Goal: Use online tool/utility

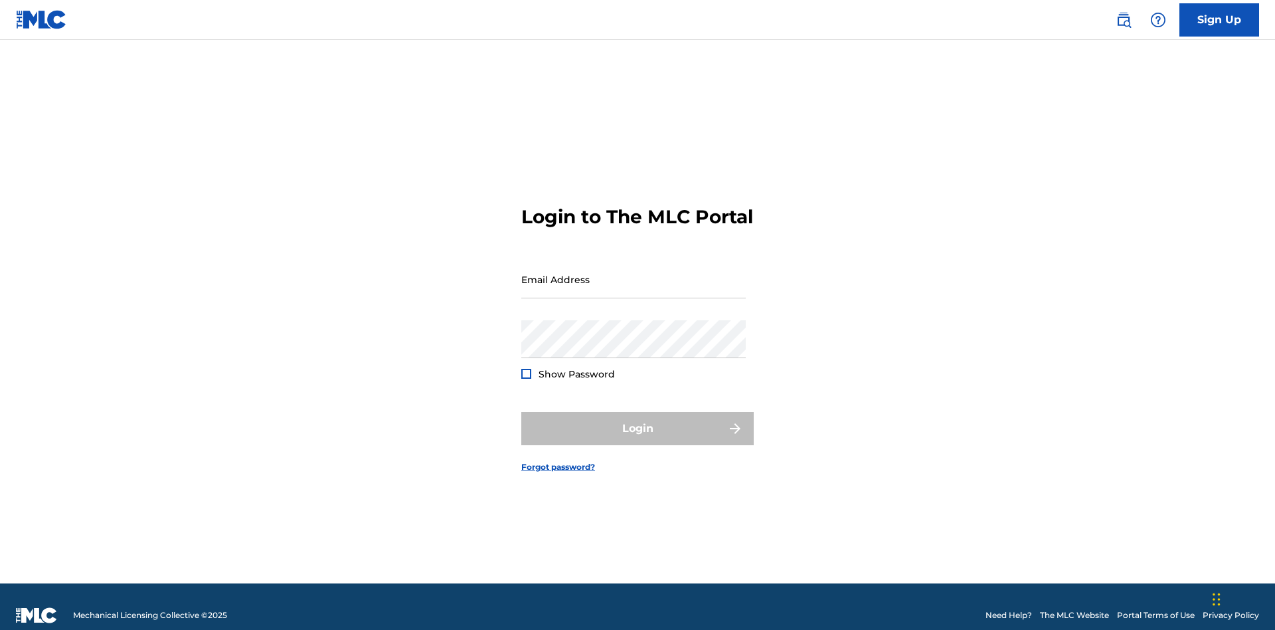
scroll to position [17, 0]
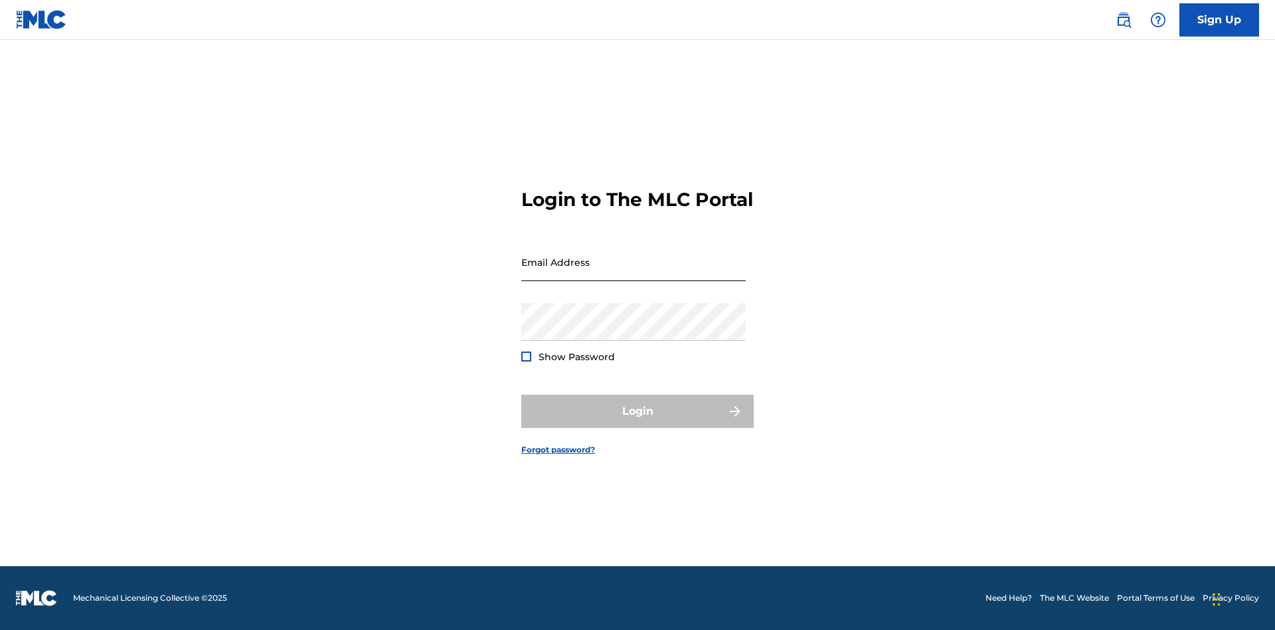
click at [634, 273] on input "Email Address" at bounding box center [633, 262] width 225 height 38
type input "Krystal.Ribble@themlc.com"
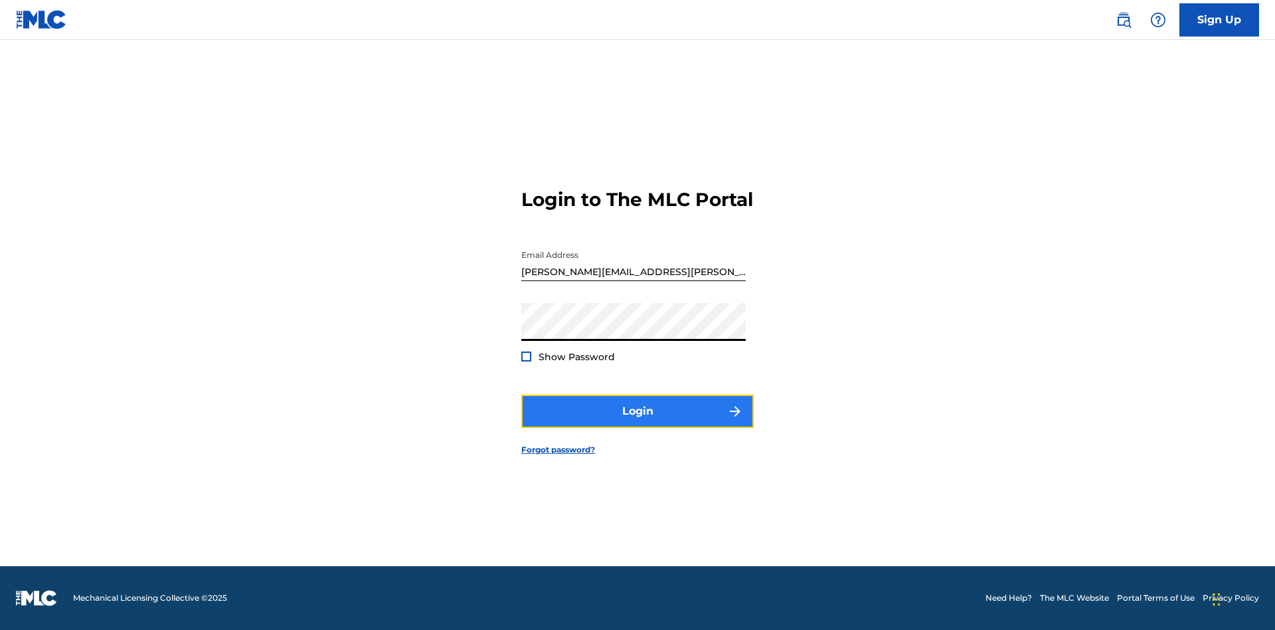
click at [638, 422] on button "Login" at bounding box center [637, 411] width 232 height 33
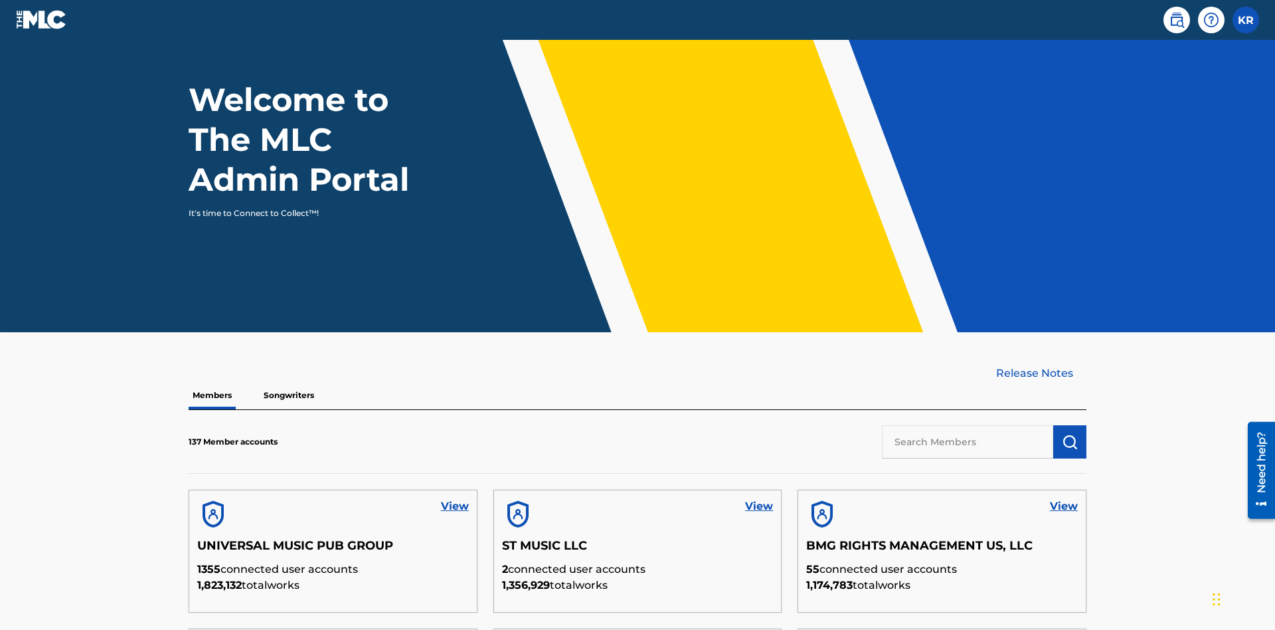
scroll to position [402, 0]
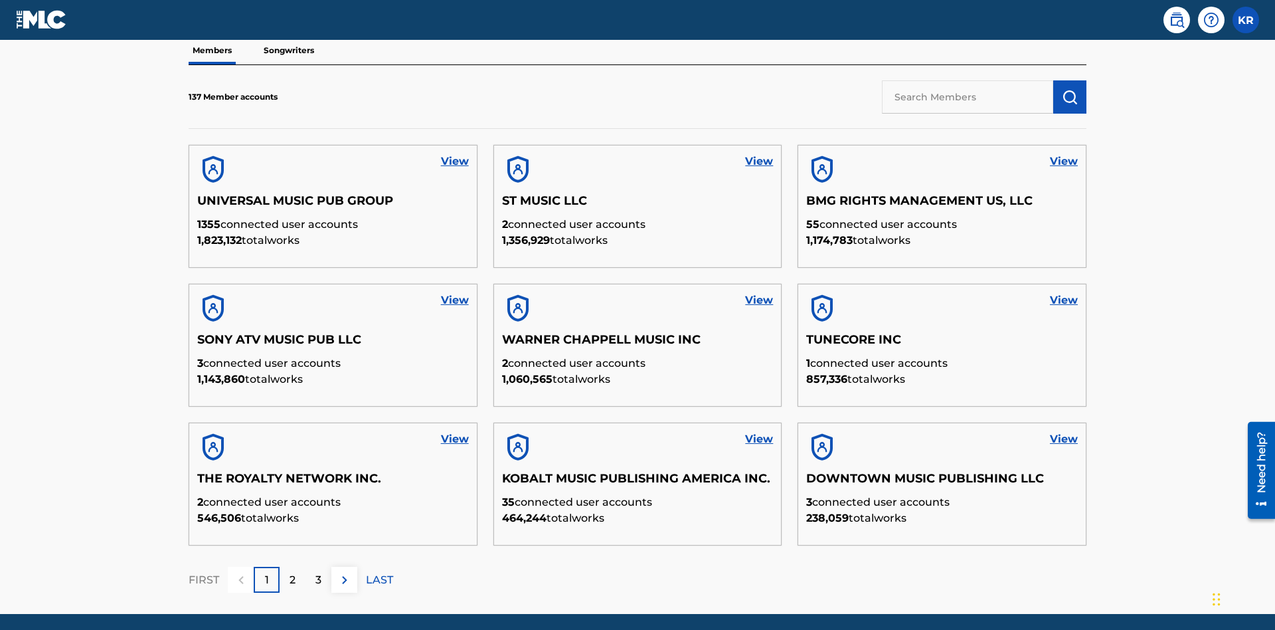
click at [968, 96] on input "text" at bounding box center [967, 96] width 171 height 33
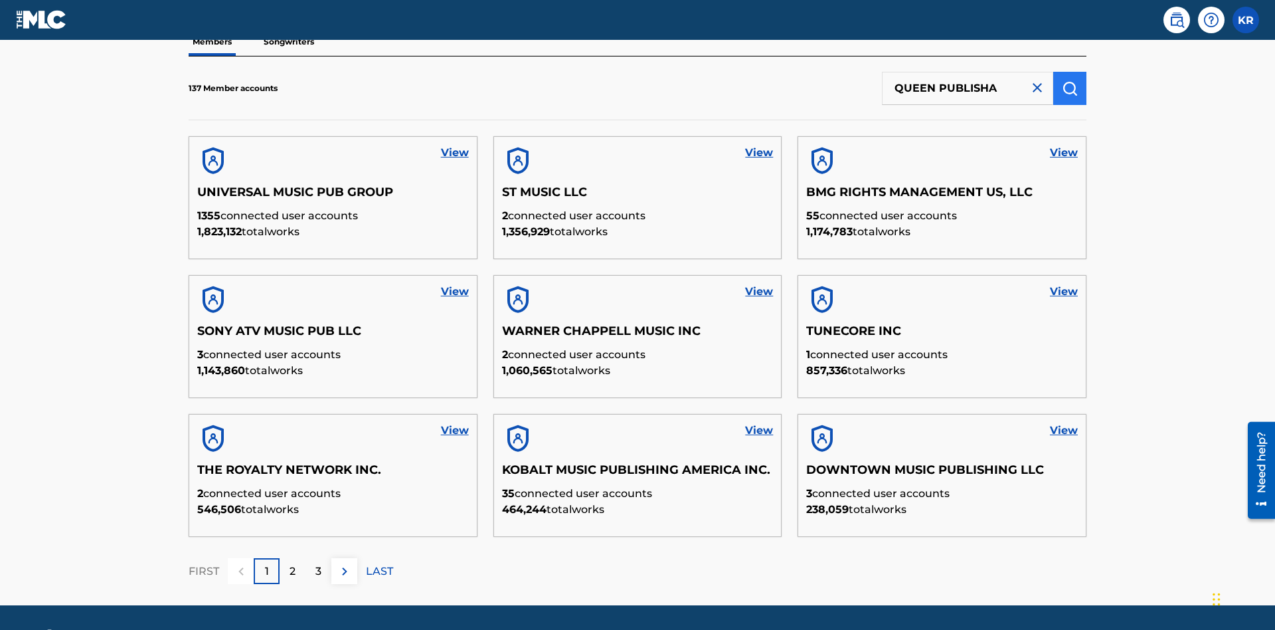
type input "QUEEN PUBLISHA"
click at [1070, 88] on img "submit" at bounding box center [1070, 88] width 16 height 16
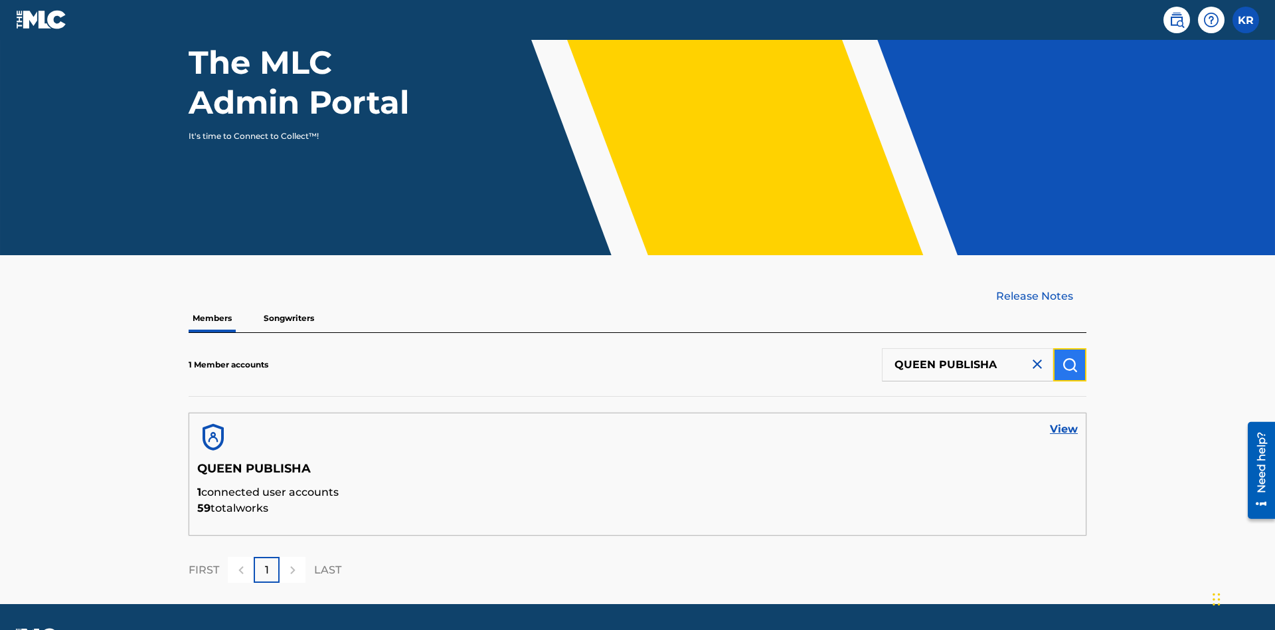
scroll to position [172, 0]
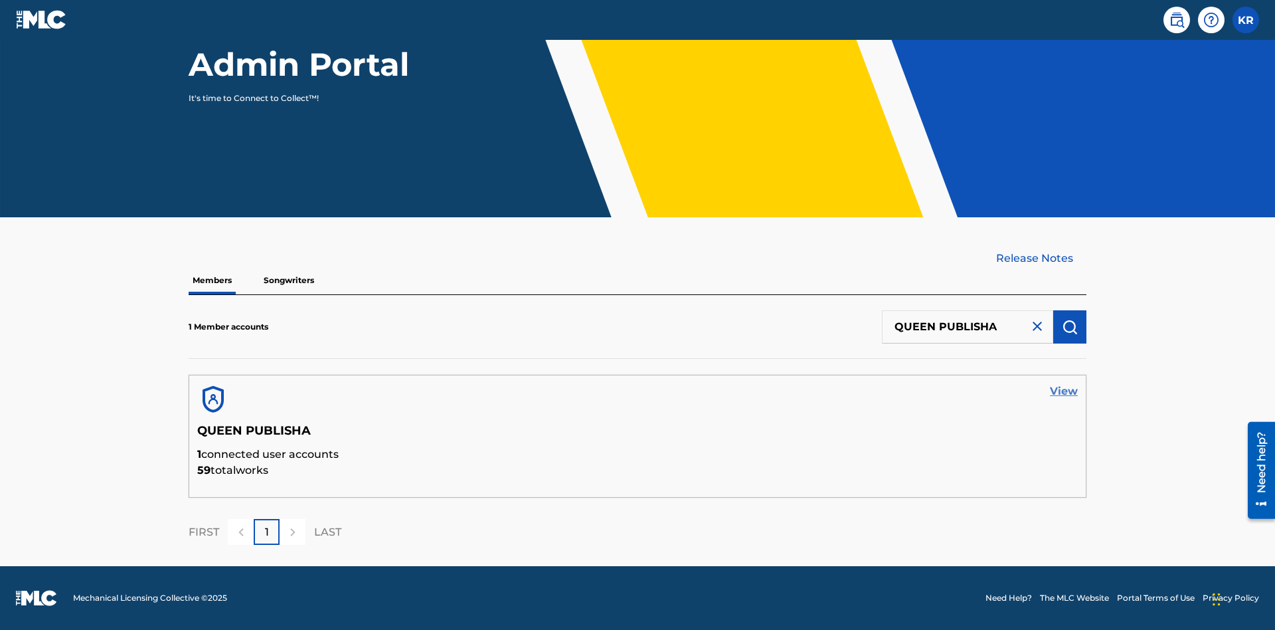
click at [1064, 391] on link "View" at bounding box center [1064, 391] width 28 height 16
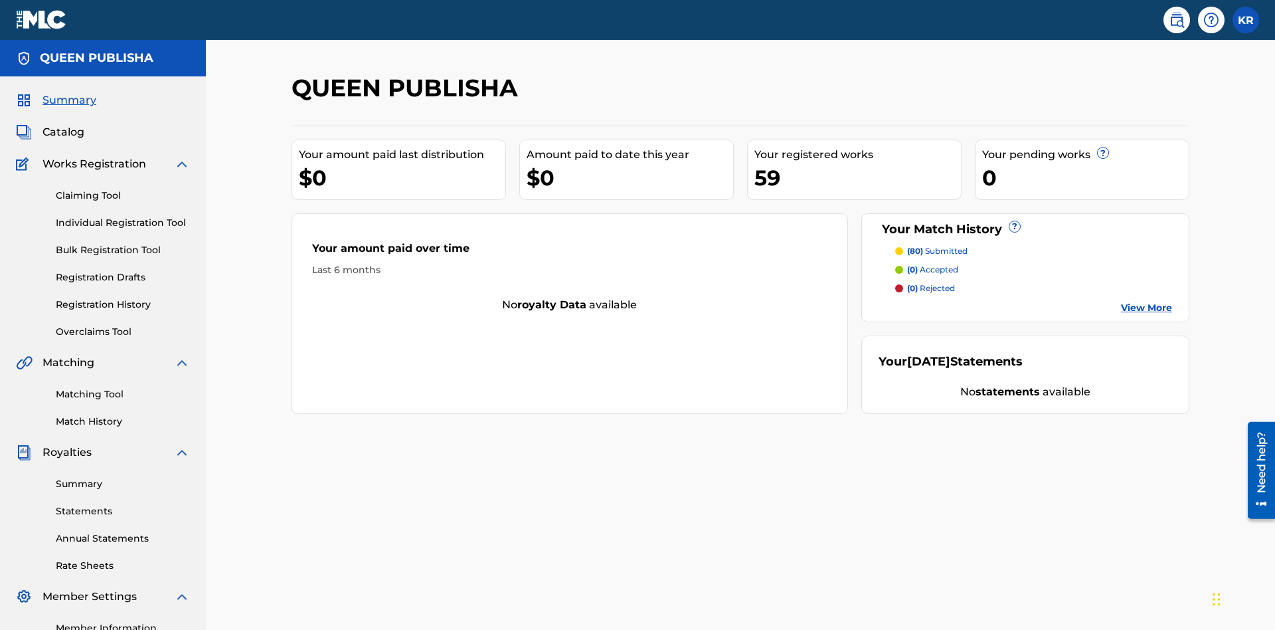
scroll to position [167, 0]
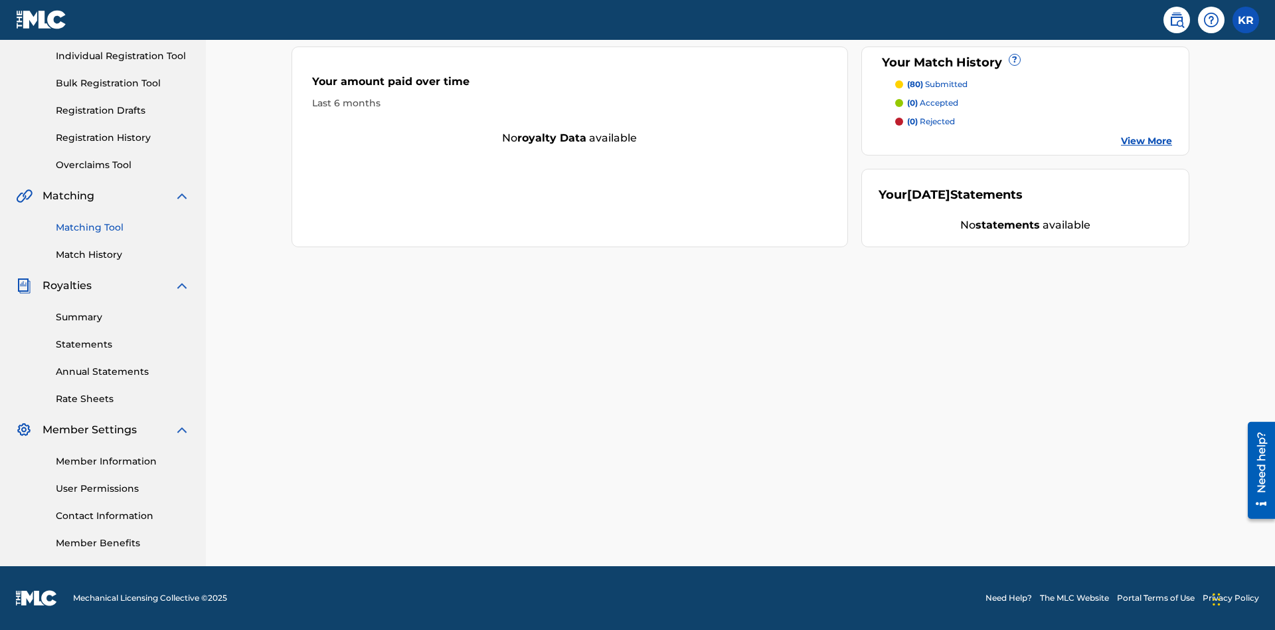
click at [123, 227] on link "Matching Tool" at bounding box center [123, 228] width 134 height 14
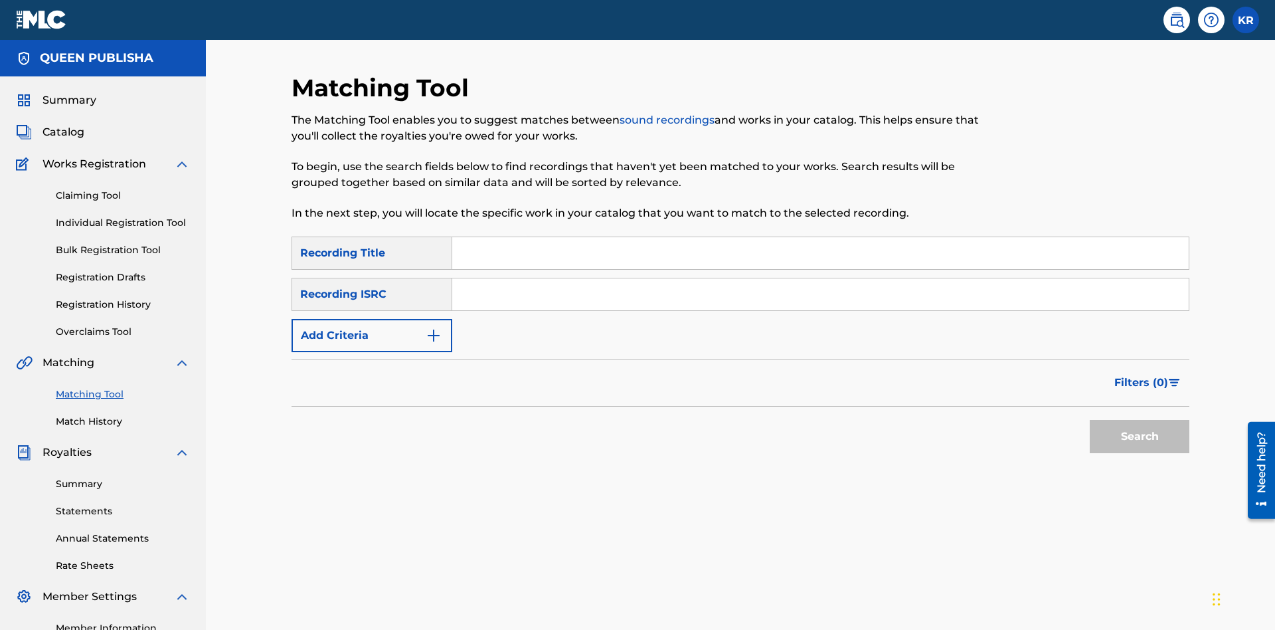
scroll to position [157, 0]
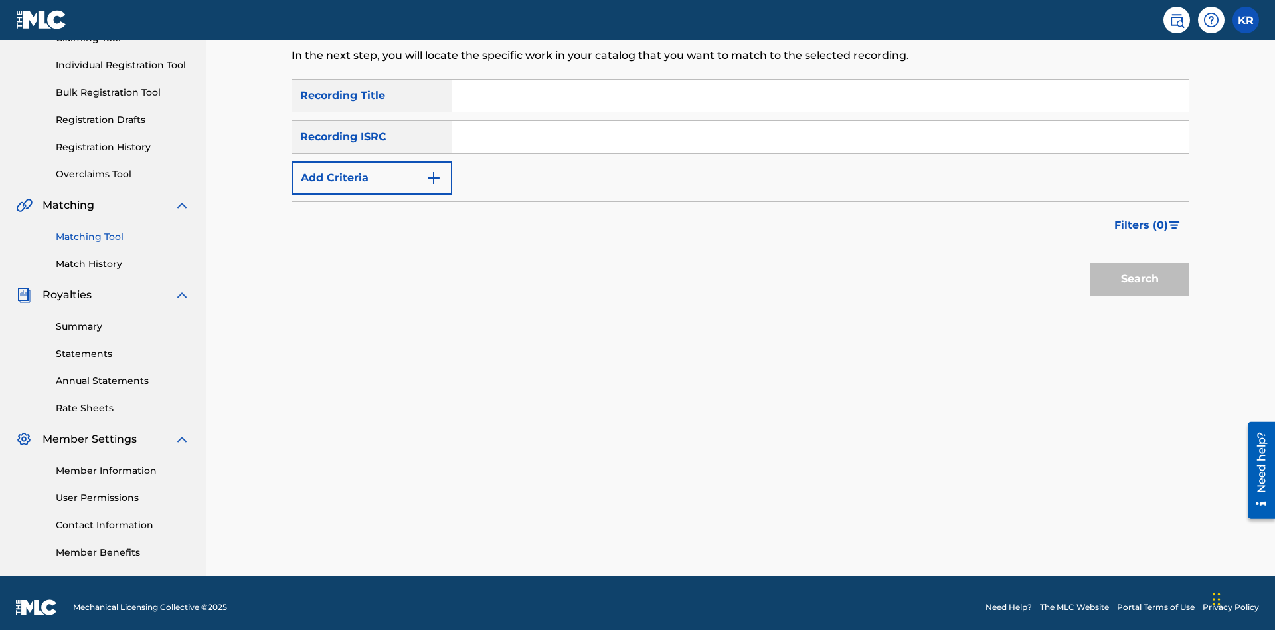
click at [820, 96] on input "Search Form" at bounding box center [820, 96] width 737 height 32
type input "The"
click at [1140, 270] on button "Search" at bounding box center [1140, 278] width 100 height 33
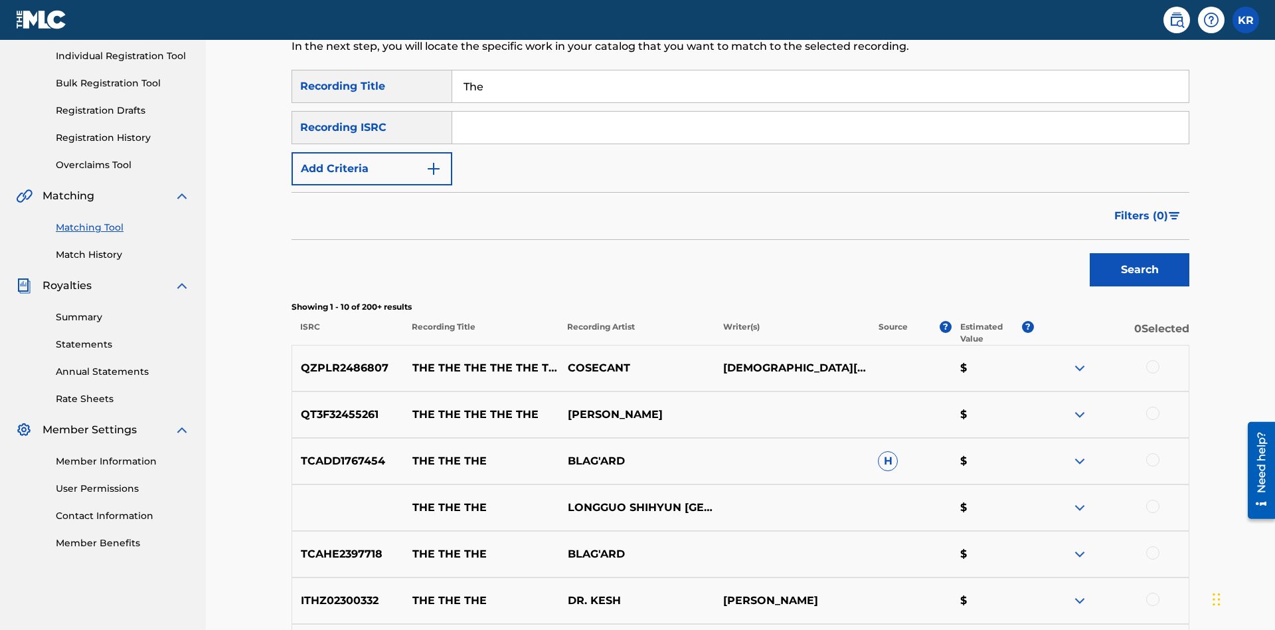
click at [820, 96] on input "The" at bounding box center [820, 86] width 737 height 32
click at [820, 112] on input "Search Form" at bounding box center [820, 128] width 737 height 32
type input "QZPLR2486807"
click at [1140, 253] on button "Search" at bounding box center [1140, 269] width 100 height 33
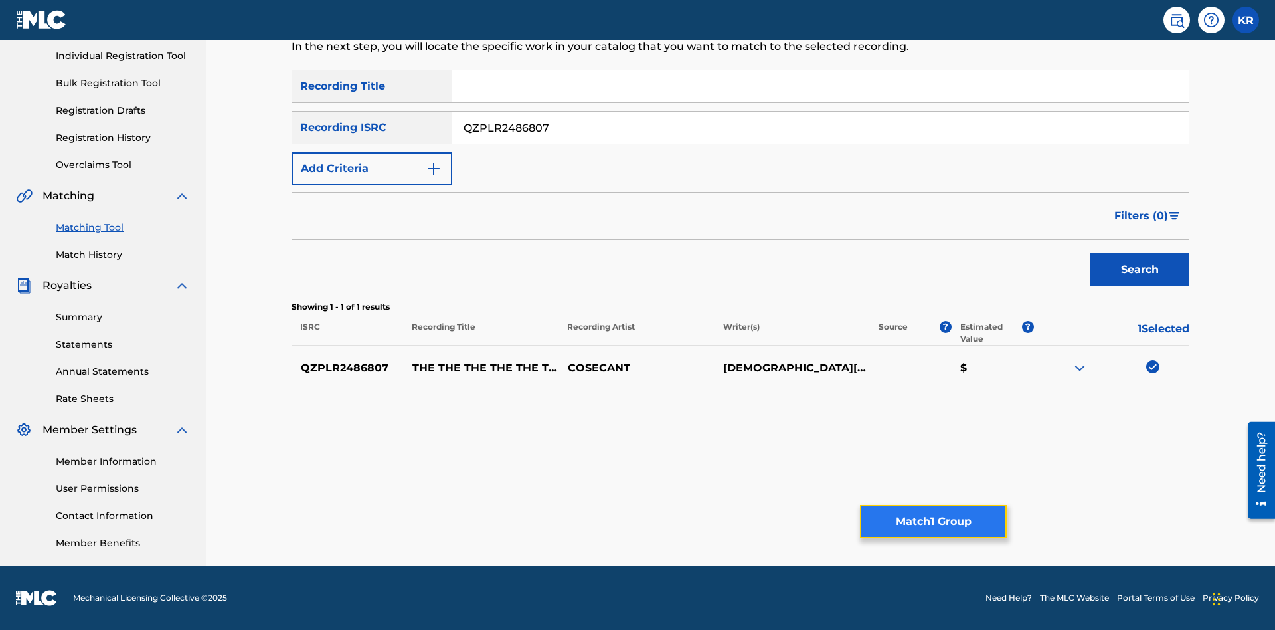
click at [933, 521] on button "Match 1 Group" at bounding box center [933, 521] width 147 height 33
